Goal: Task Accomplishment & Management: Manage account settings

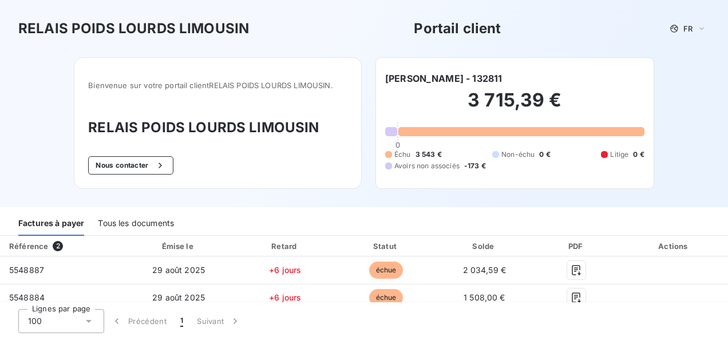
click at [149, 226] on div "Tous les documents" at bounding box center [136, 224] width 76 height 24
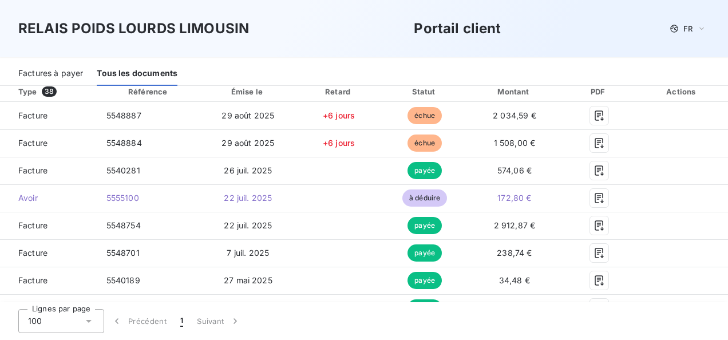
scroll to position [172, 0]
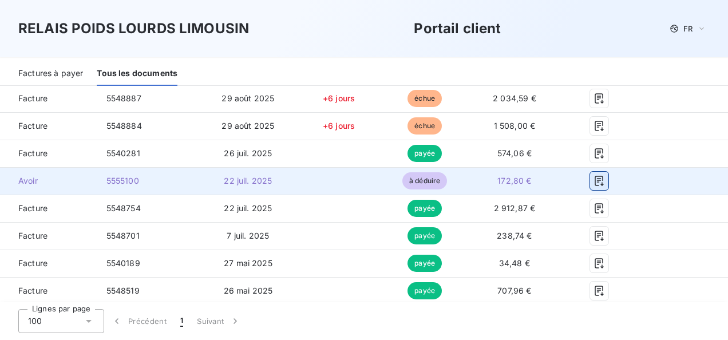
click at [597, 180] on icon "button" at bounding box center [599, 180] width 11 height 11
click at [595, 176] on icon "button" at bounding box center [599, 181] width 9 height 10
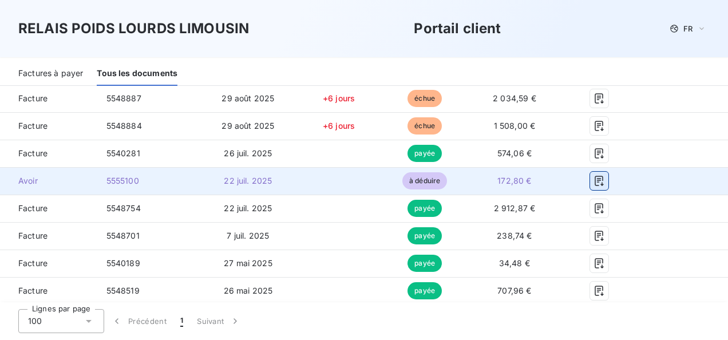
click at [594, 178] on icon "button" at bounding box center [599, 180] width 11 height 11
click at [594, 179] on icon "button" at bounding box center [599, 180] width 11 height 11
click at [233, 182] on span "22 juil. 2025" at bounding box center [248, 181] width 48 height 10
drag, startPoint x: 233, startPoint y: 182, endPoint x: 318, endPoint y: 185, distance: 85.4
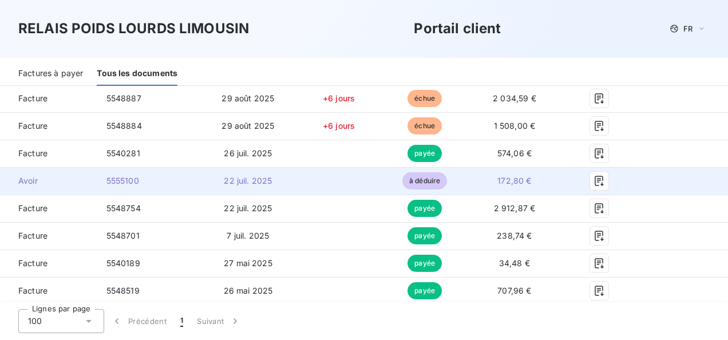
click at [318, 185] on td at bounding box center [338, 180] width 87 height 27
click at [418, 180] on span "à déduire" at bounding box center [424, 180] width 45 height 17
click at [503, 184] on span "172,80 €" at bounding box center [514, 181] width 34 height 10
click at [595, 180] on icon "button" at bounding box center [599, 181] width 9 height 10
click at [594, 180] on icon "button" at bounding box center [599, 180] width 11 height 11
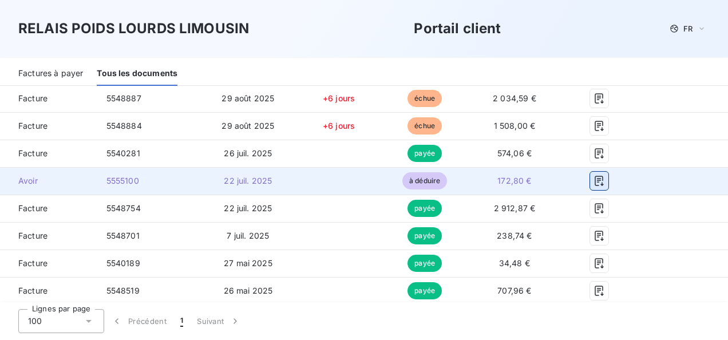
click at [594, 180] on icon "button" at bounding box center [599, 180] width 11 height 11
click at [31, 183] on span "Avoir" at bounding box center [48, 180] width 79 height 11
